Goal: Information Seeking & Learning: Learn about a topic

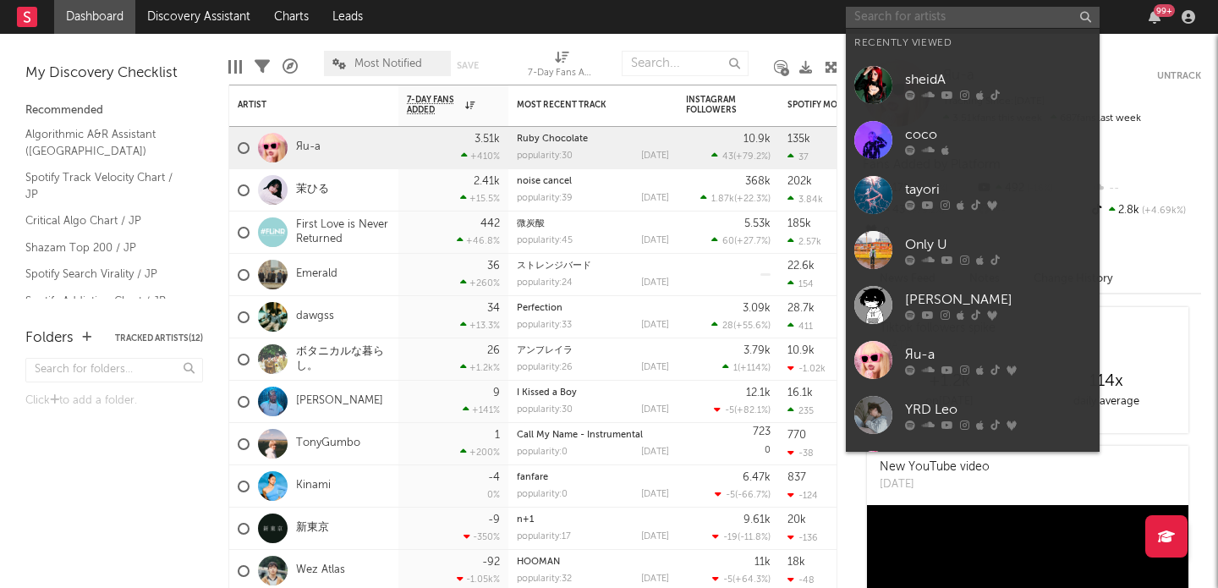
click at [938, 20] on input "text" at bounding box center [972, 17] width 254 height 21
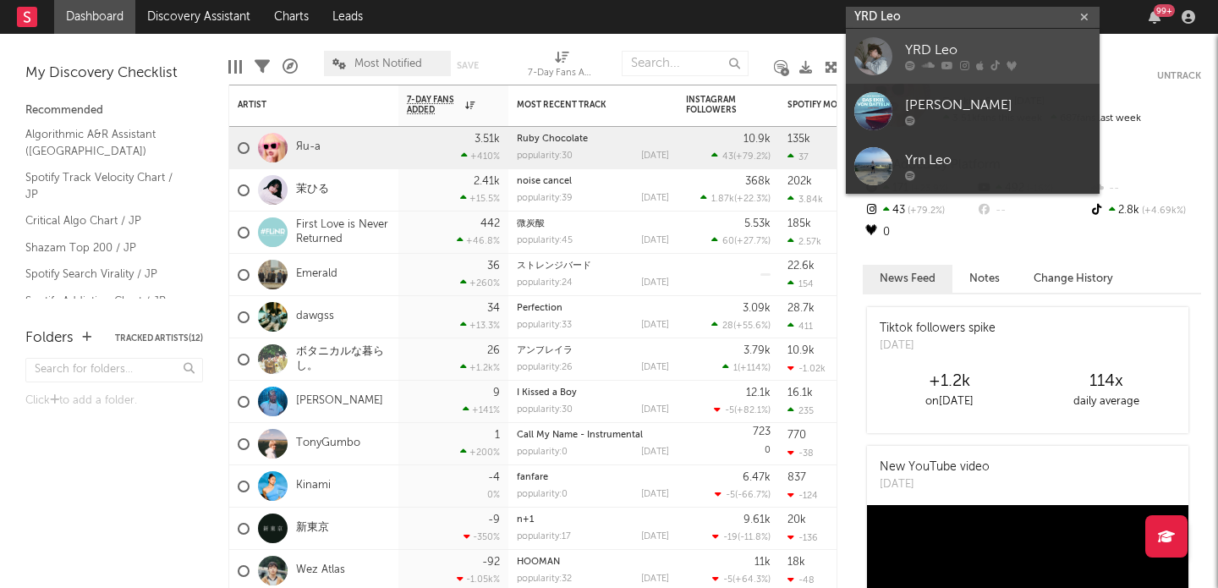
type input "YRD Leo"
click at [937, 36] on link "YRD Leo" at bounding box center [972, 56] width 254 height 55
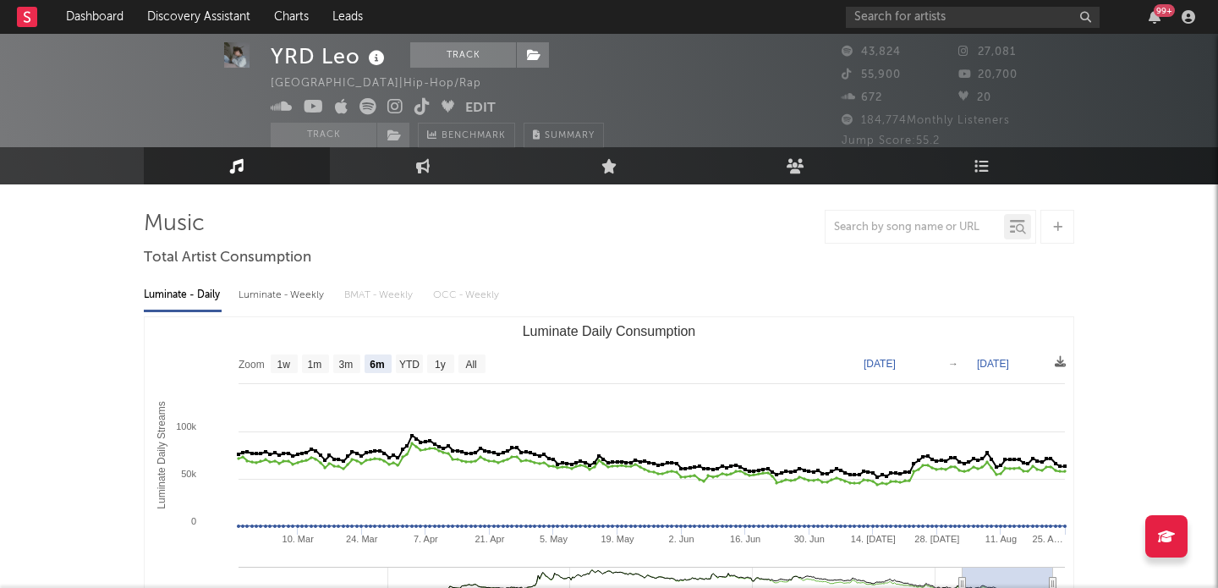
scroll to position [22, 0]
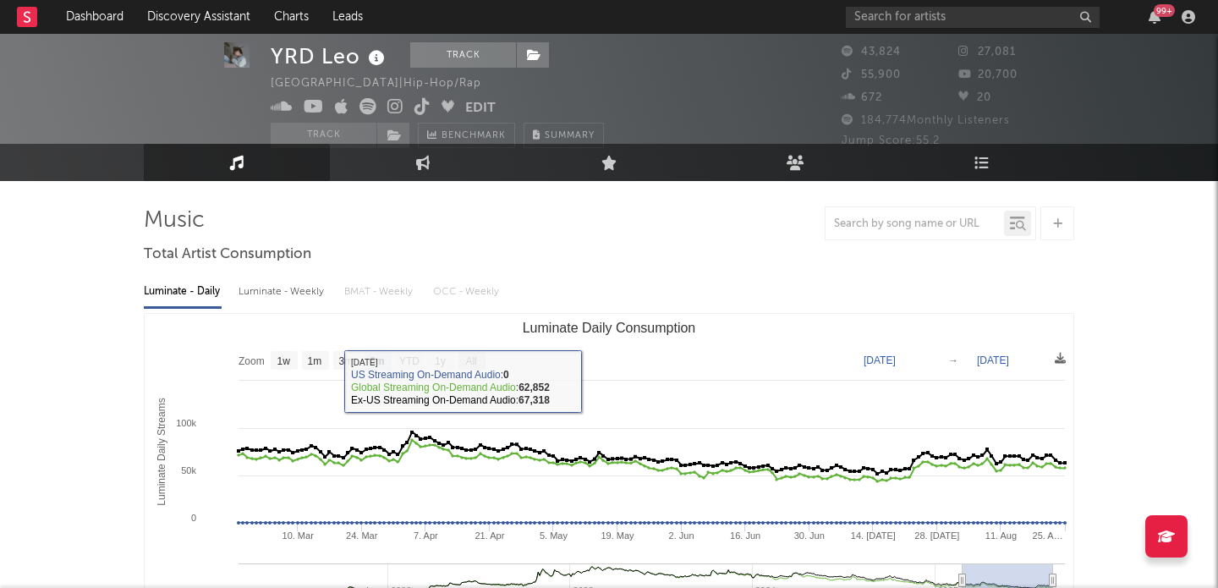
click at [476, 364] on text "All" at bounding box center [470, 361] width 11 height 12
select select "All"
type input "[DATE]"
